Goal: Register for event/course: Sign up to attend an event or enroll in a course

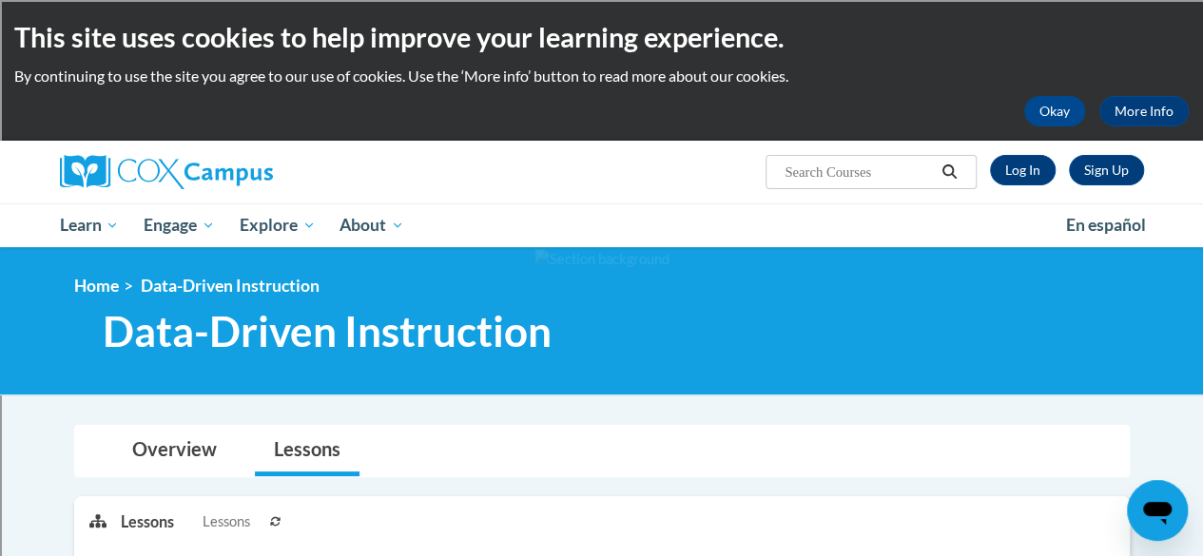
scroll to position [5, 0]
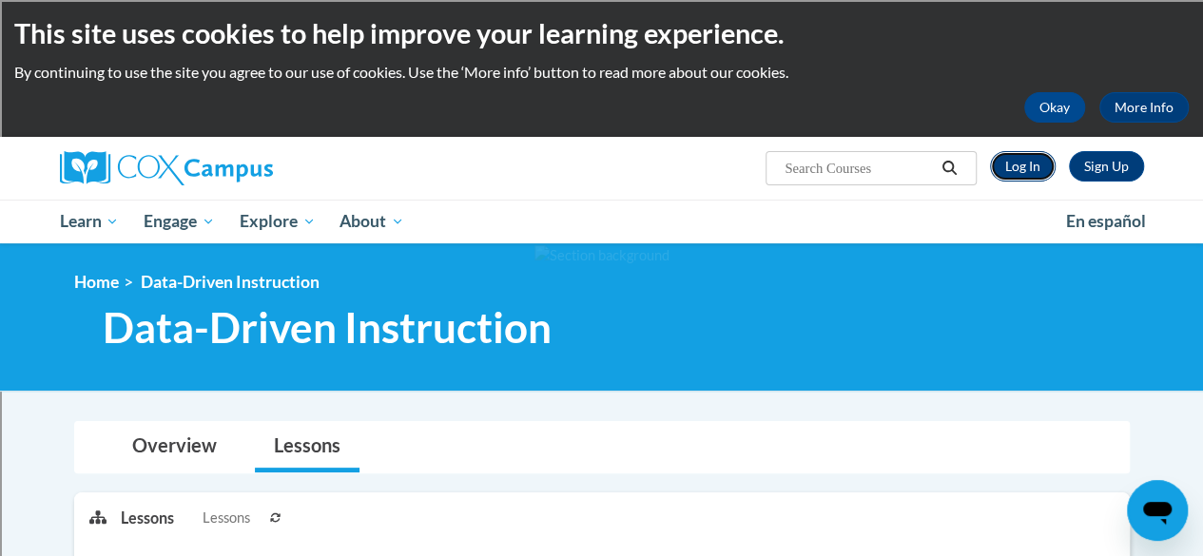
click at [1008, 160] on link "Log In" at bounding box center [1023, 166] width 66 height 30
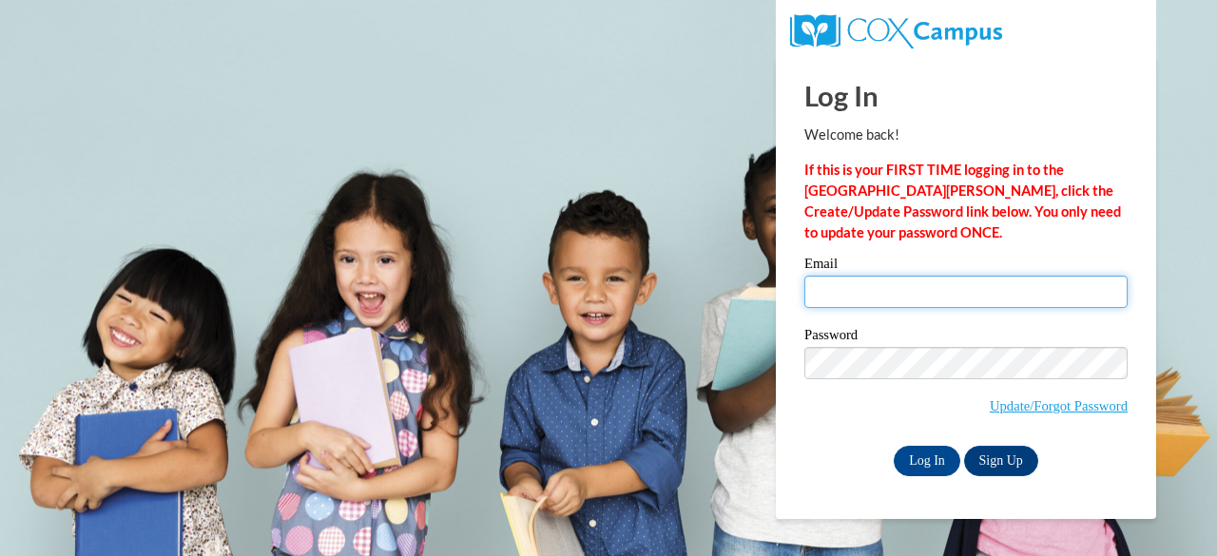
click at [955, 298] on input "Email" at bounding box center [965, 292] width 323 height 32
type input "jmsteeg@sunprairieschools.org"
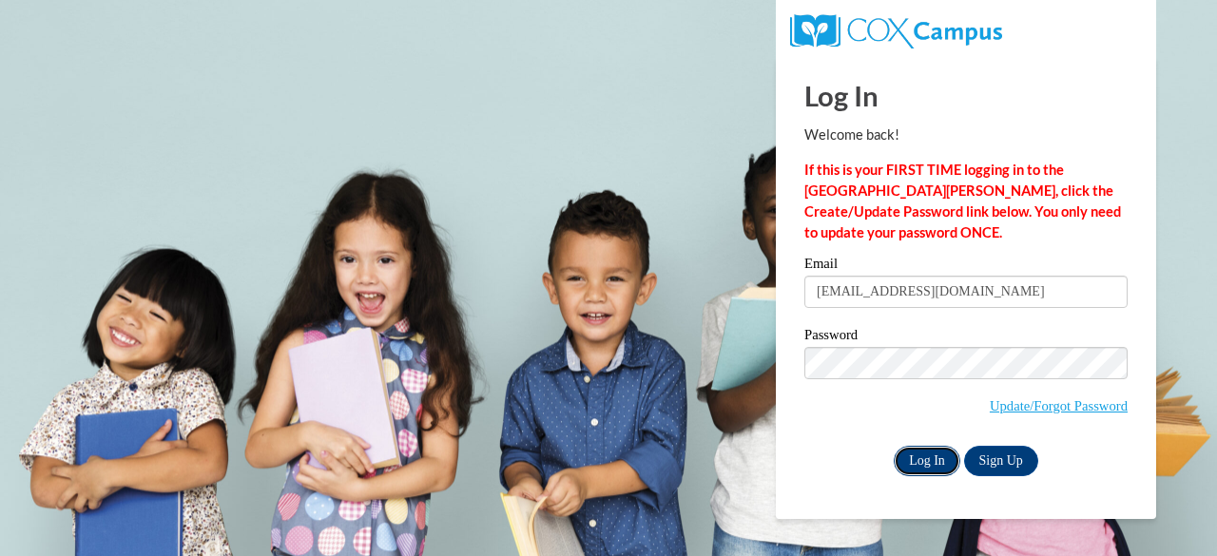
click at [919, 459] on input "Log In" at bounding box center [927, 461] width 67 height 30
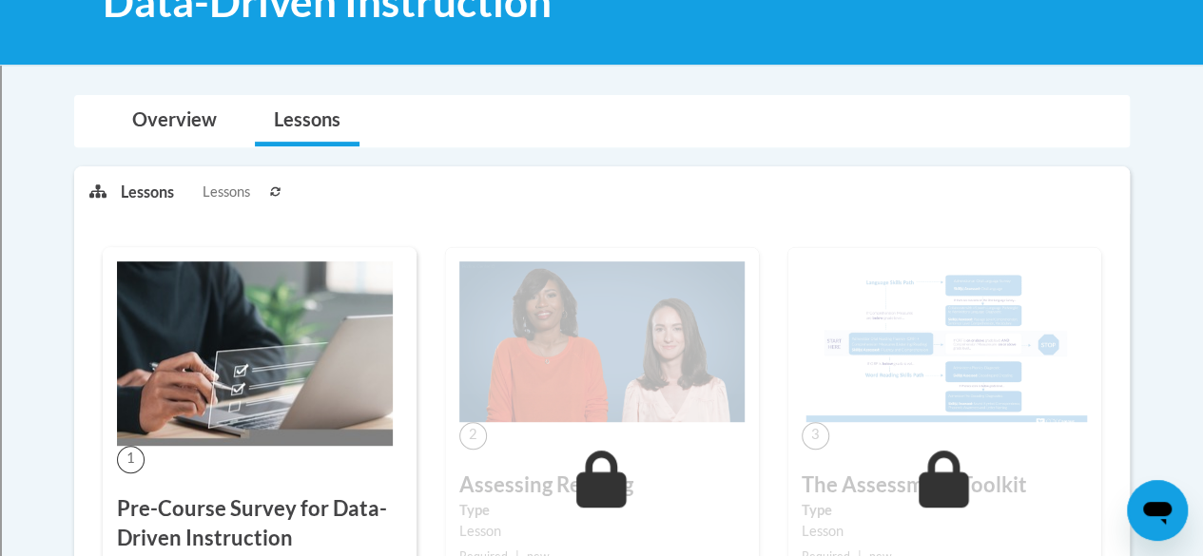
scroll to position [321, 0]
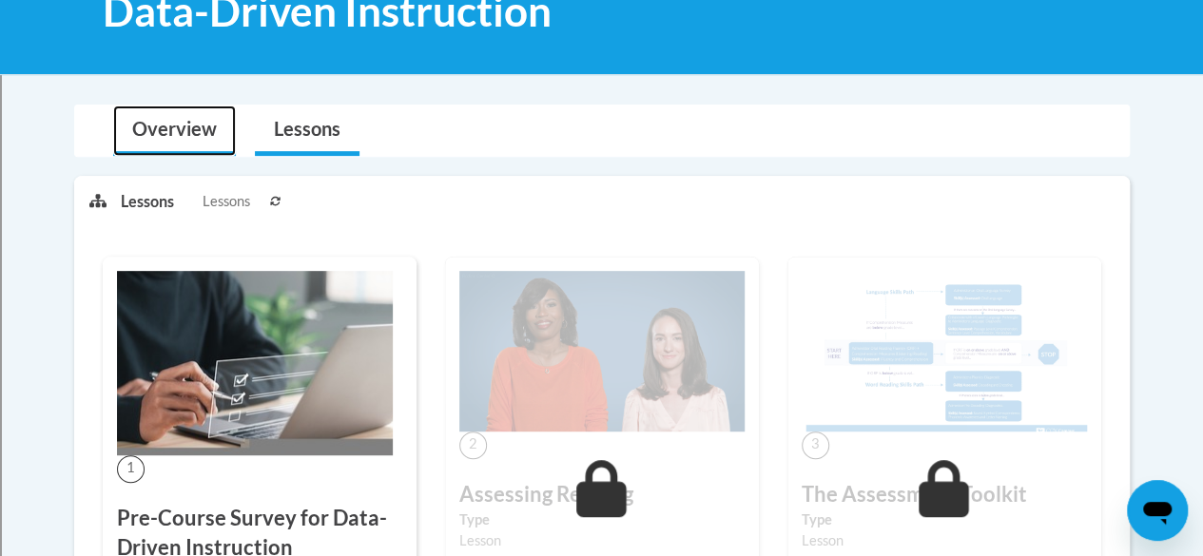
click at [184, 133] on link "Overview" at bounding box center [174, 131] width 123 height 50
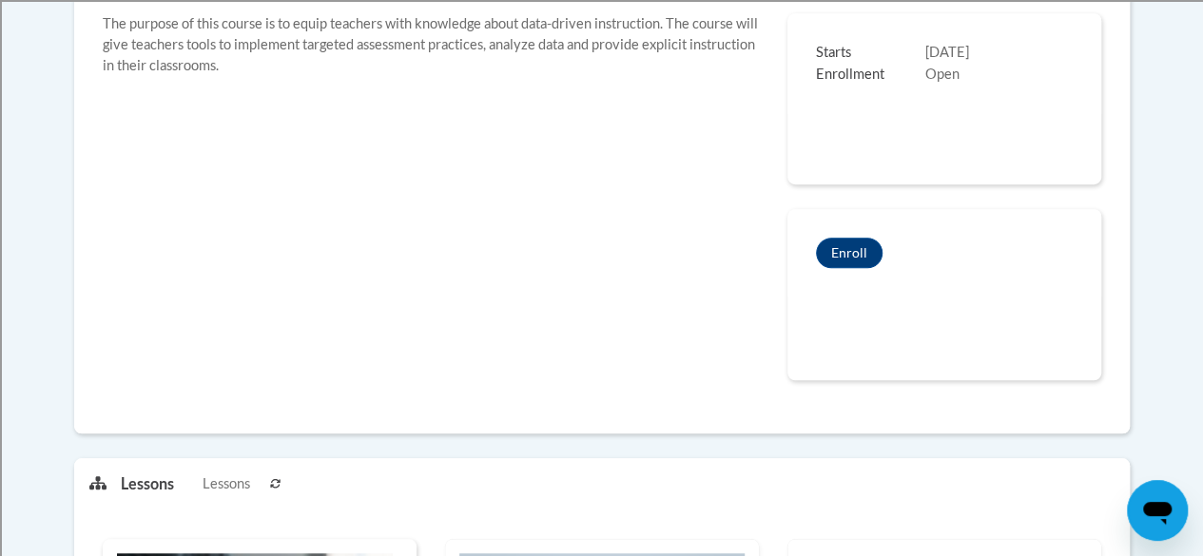
scroll to position [582, 0]
click at [856, 252] on button "Enroll" at bounding box center [849, 251] width 67 height 30
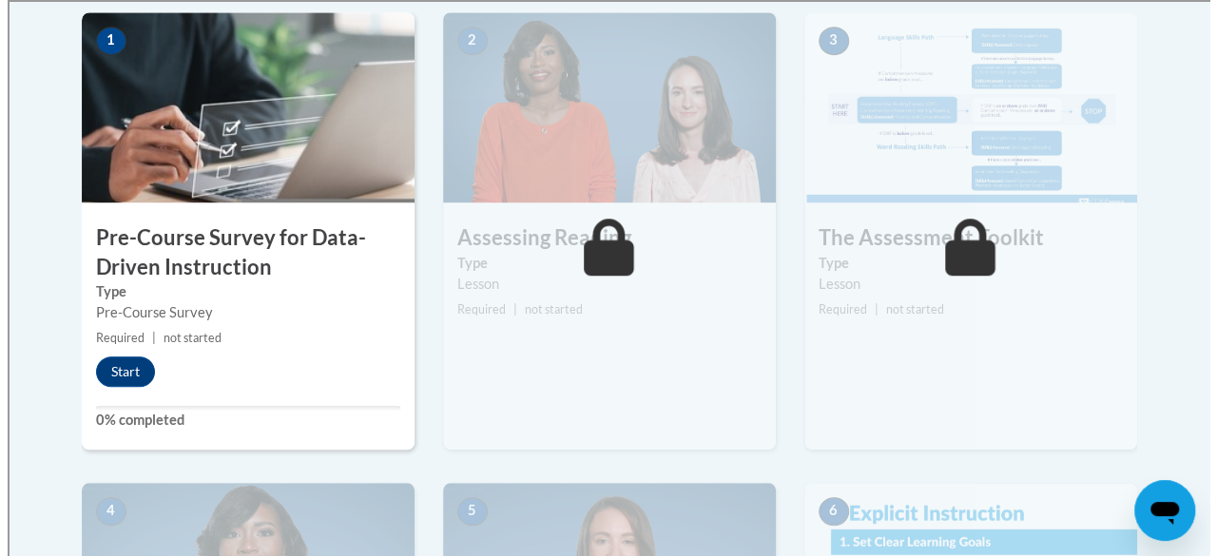
scroll to position [628, 0]
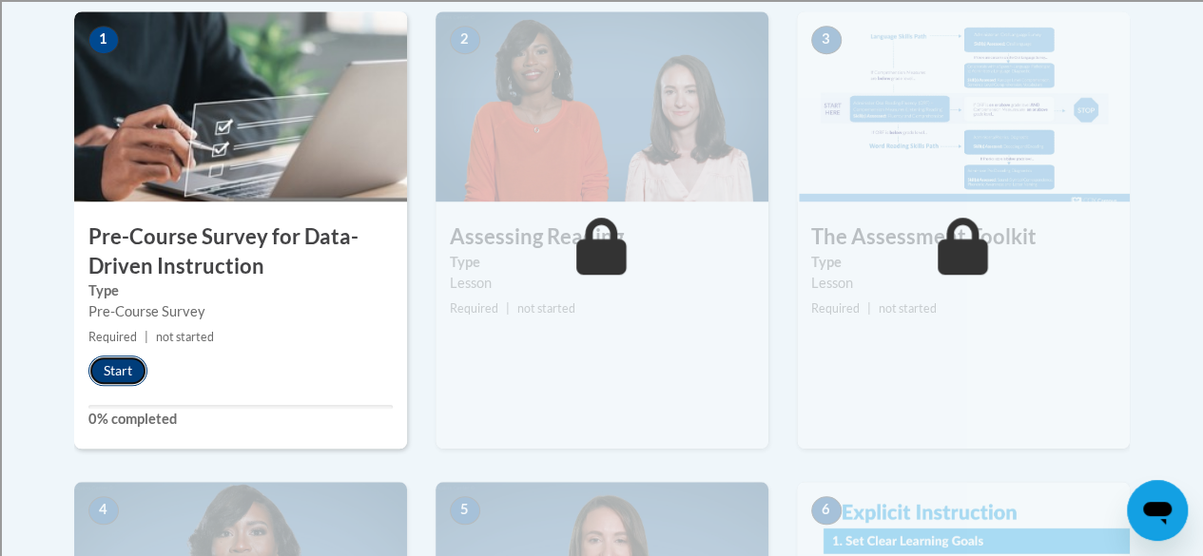
click at [127, 358] on button "Start" at bounding box center [117, 371] width 59 height 30
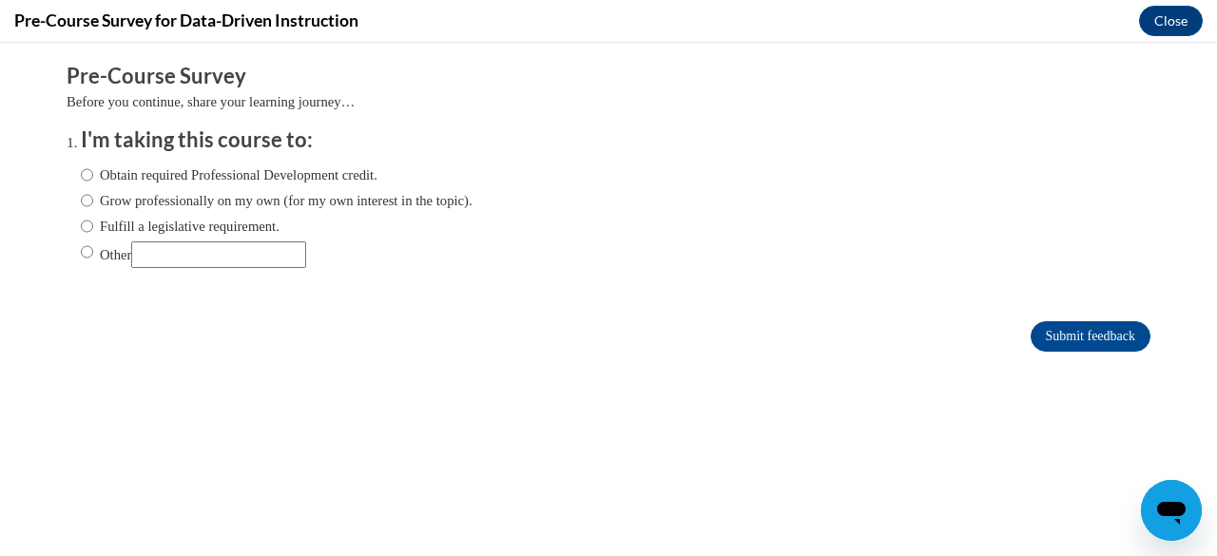
scroll to position [0, 0]
click at [81, 176] on input "Obtain required Professional Development credit." at bounding box center [87, 174] width 12 height 21
radio input "true"
click at [1102, 340] on input "Submit feedback" at bounding box center [1091, 336] width 120 height 30
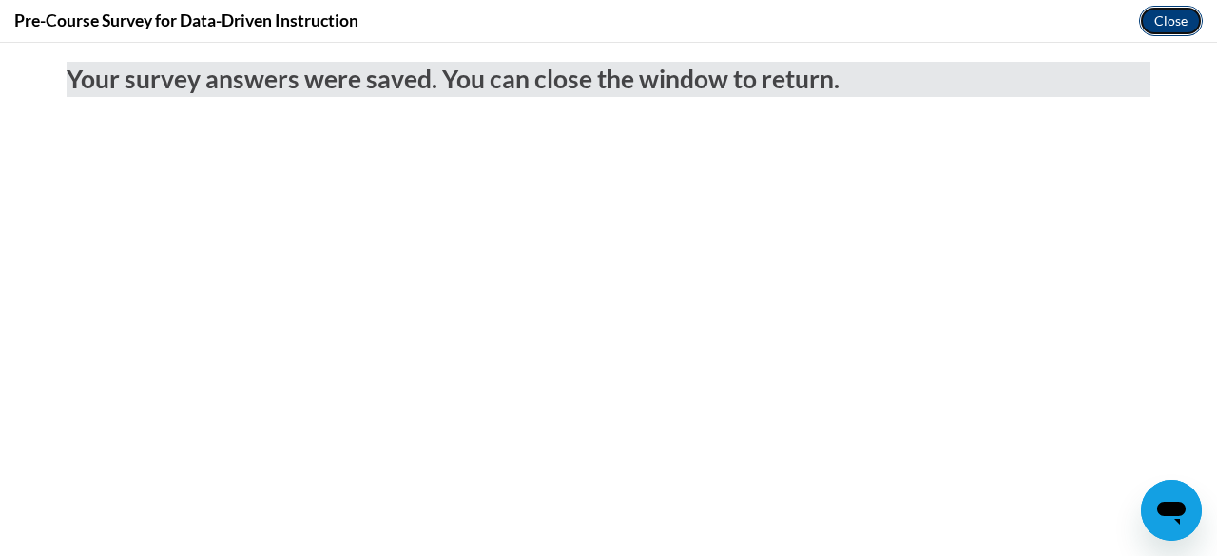
click at [1166, 25] on button "Close" at bounding box center [1171, 21] width 64 height 30
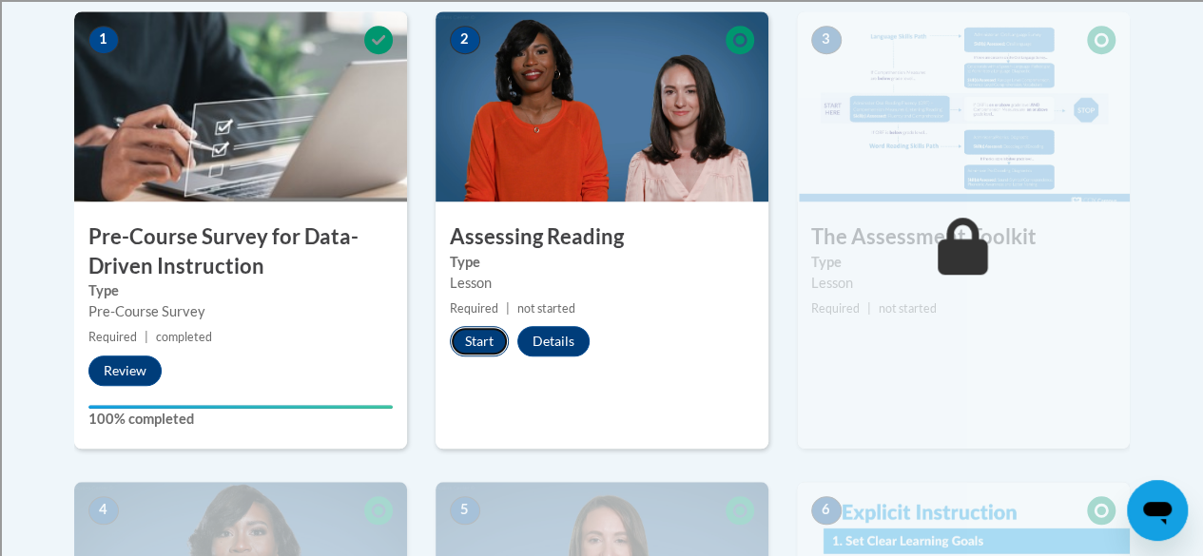
click at [489, 336] on button "Start" at bounding box center [479, 341] width 59 height 30
